Goal: Transaction & Acquisition: Purchase product/service

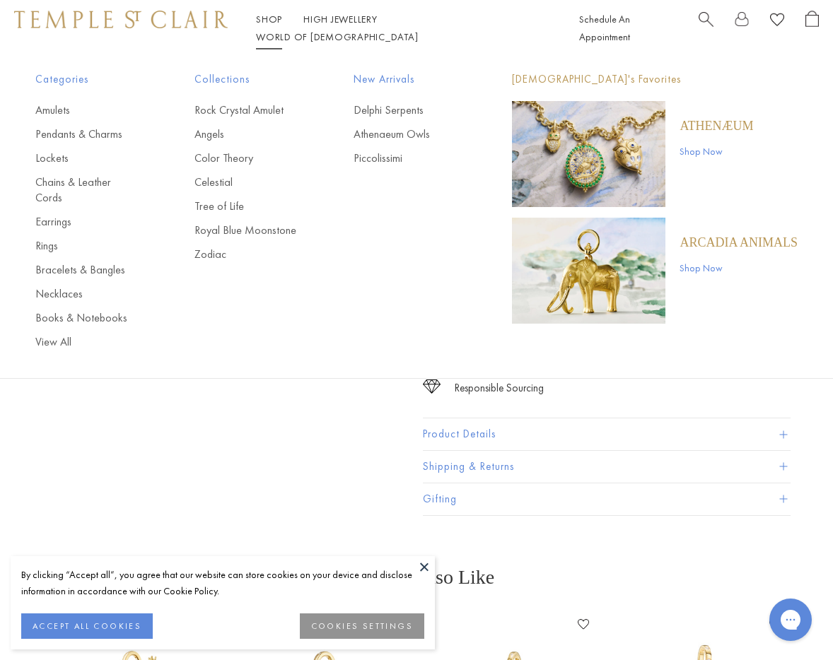
click at [269, 25] on link "Shop Shop" at bounding box center [269, 19] width 26 height 13
click at [704, 243] on p "ARCADIA ANIMALS" at bounding box center [738, 243] width 118 height 16
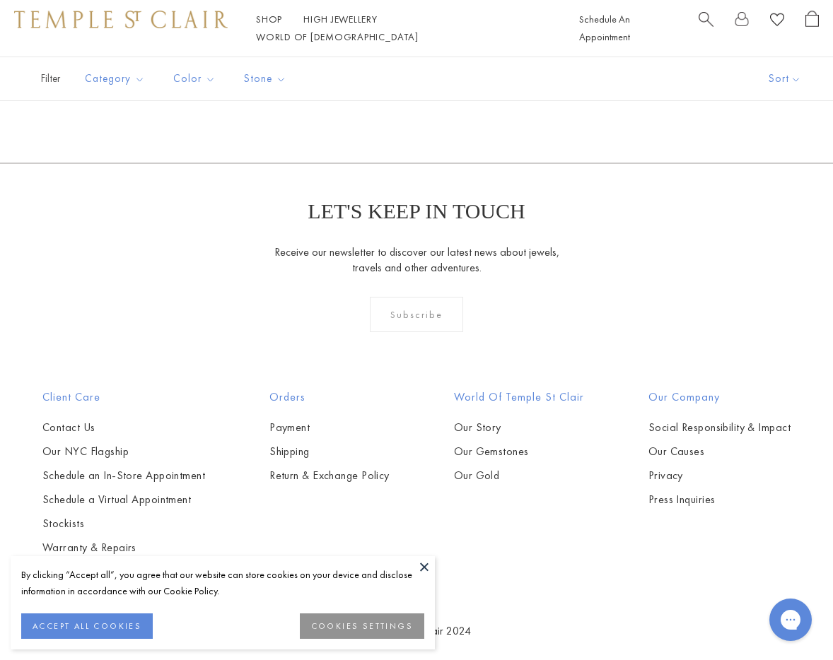
scroll to position [723, 0]
click at [0, 0] on img at bounding box center [0, 0] width 0 height 0
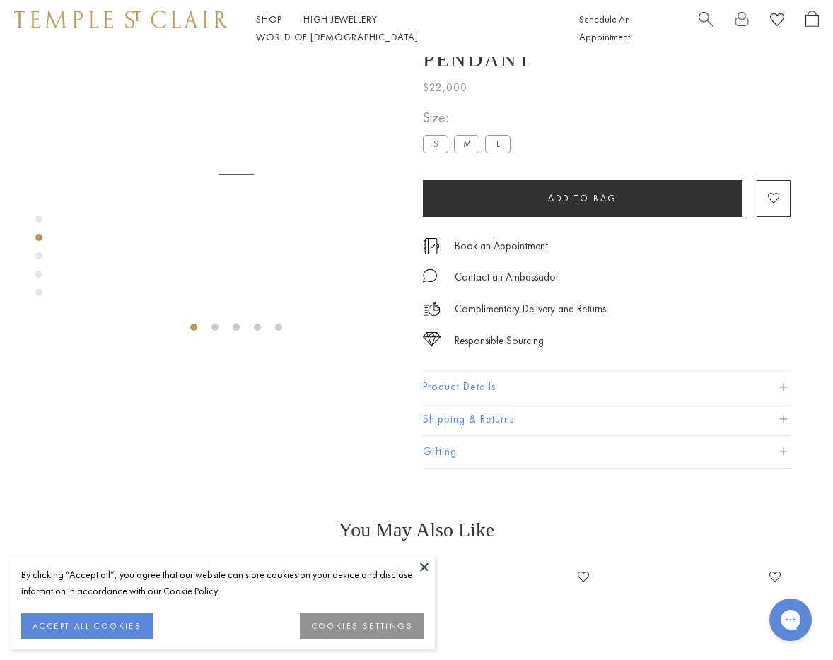
scroll to position [57, 0]
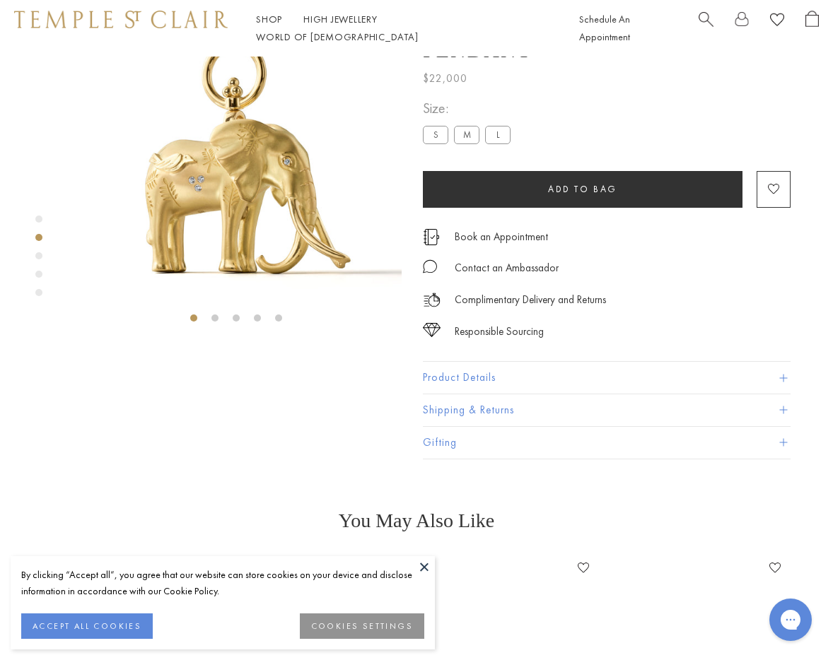
click at [471, 395] on button "Product Details" at bounding box center [607, 379] width 368 height 32
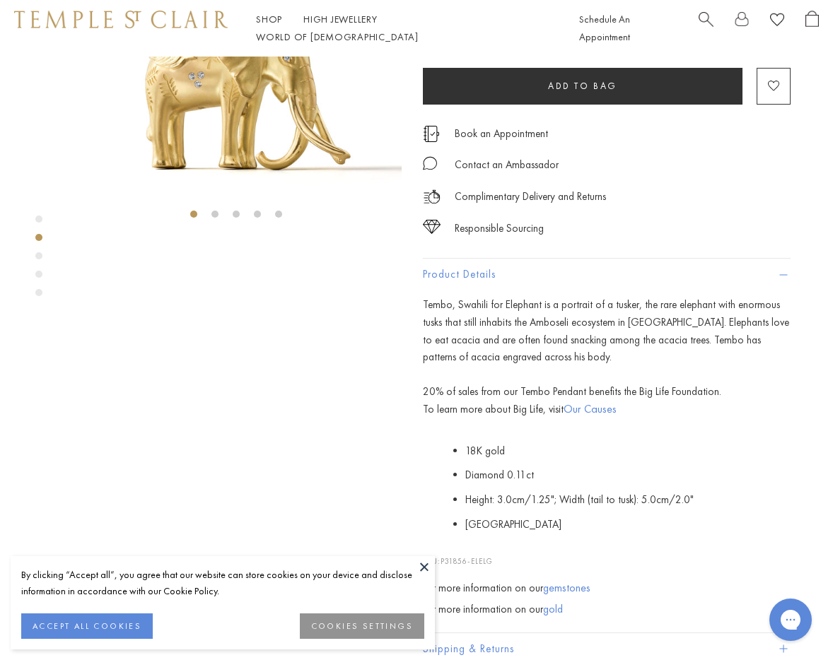
scroll to position [0, 0]
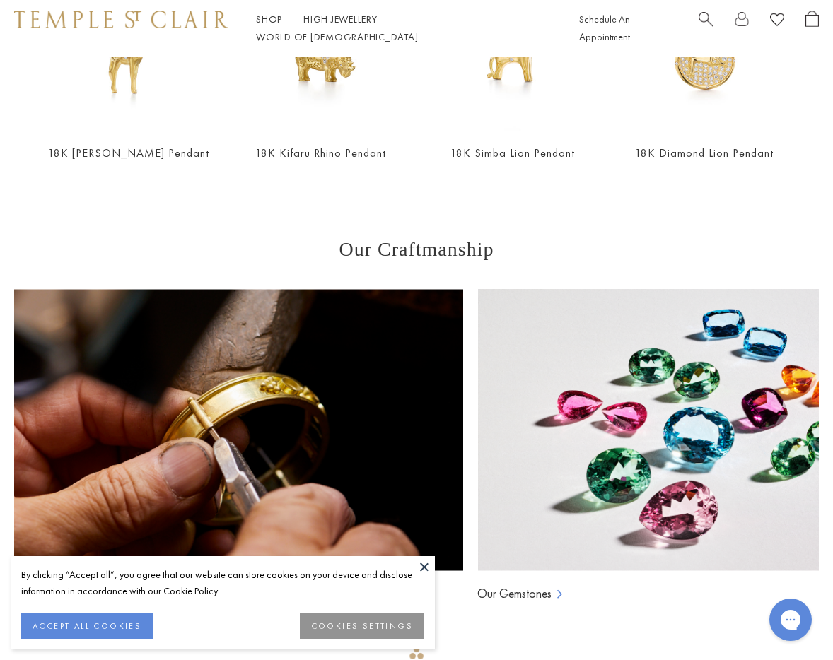
scroll to position [647, 0]
